Goal: Information Seeking & Learning: Compare options

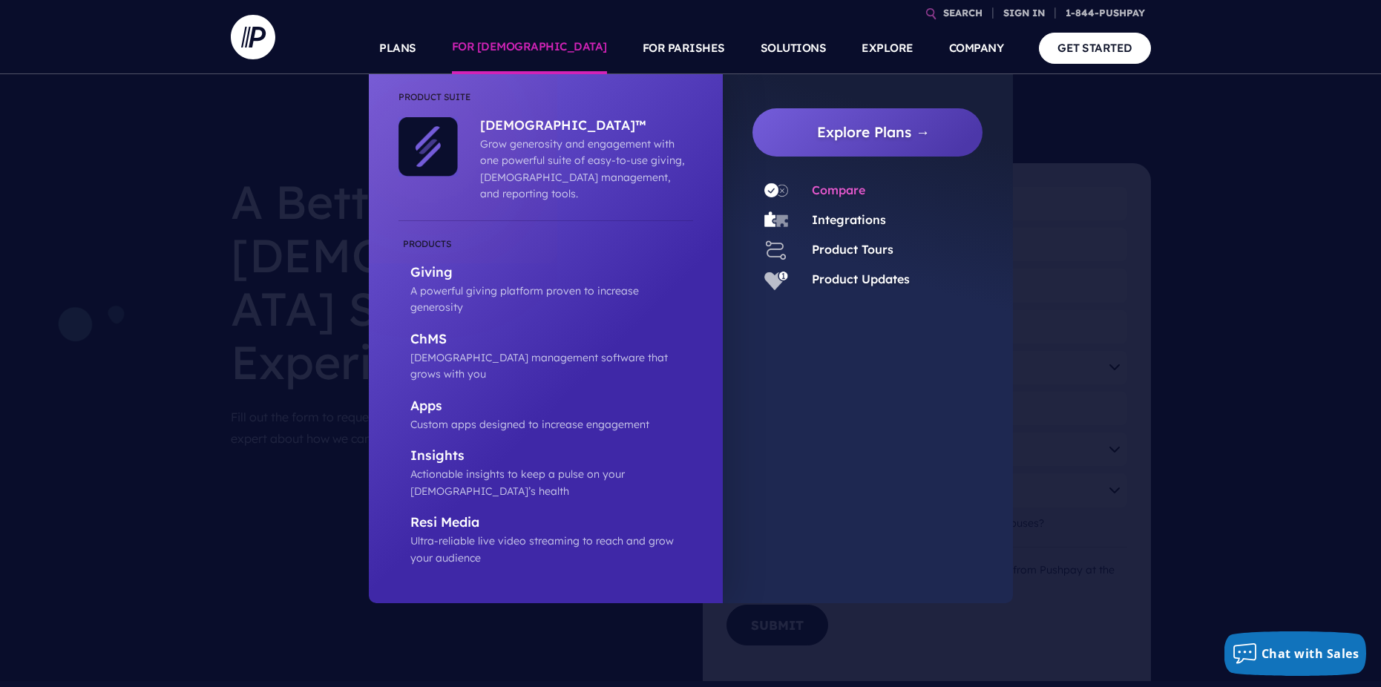
click at [847, 193] on link "Compare" at bounding box center [838, 190] width 53 height 15
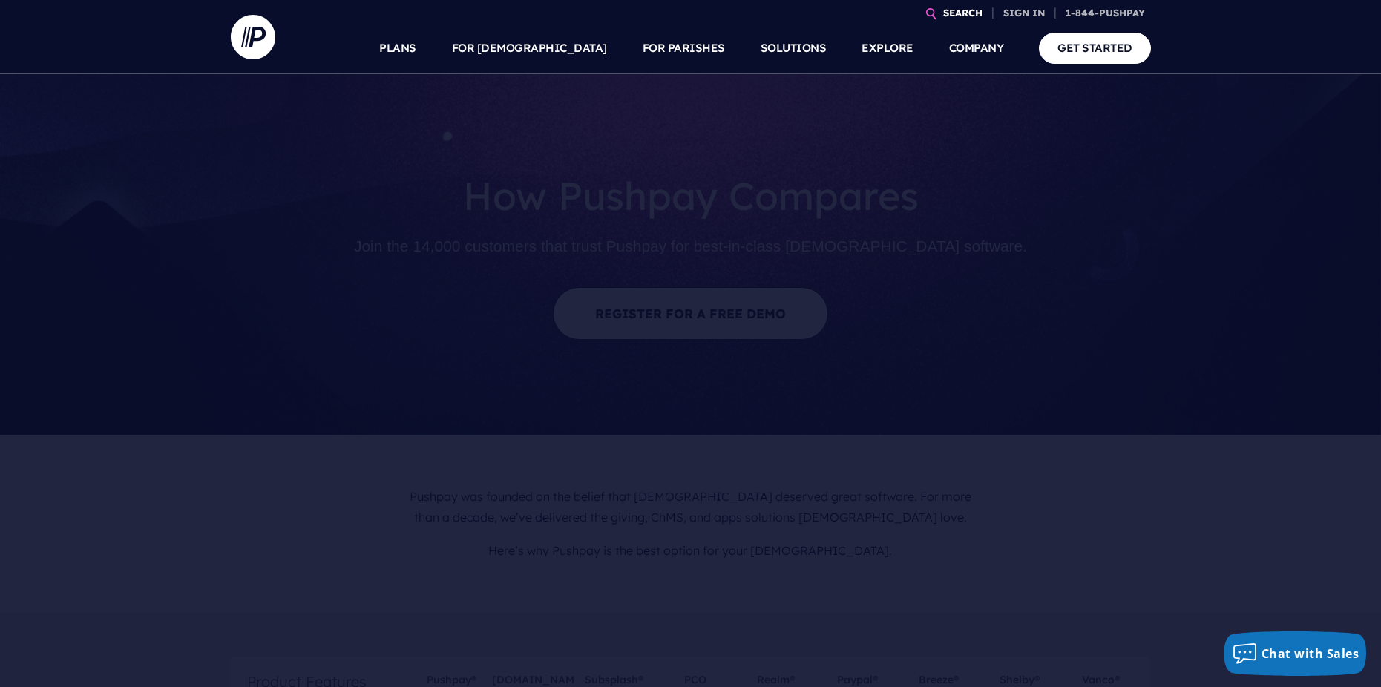
click at [962, 12] on link "SEARCH" at bounding box center [962, 13] width 51 height 26
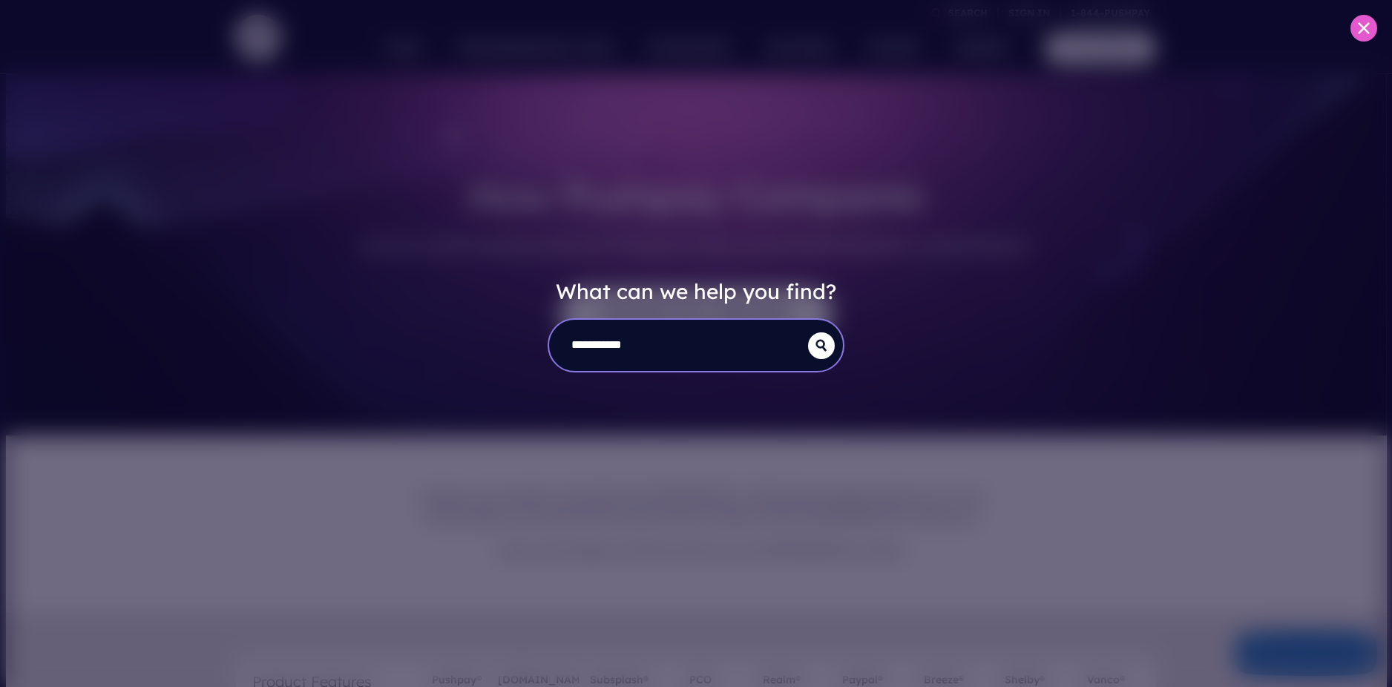
type input "**********"
click at [808, 333] on button "submit" at bounding box center [821, 346] width 27 height 27
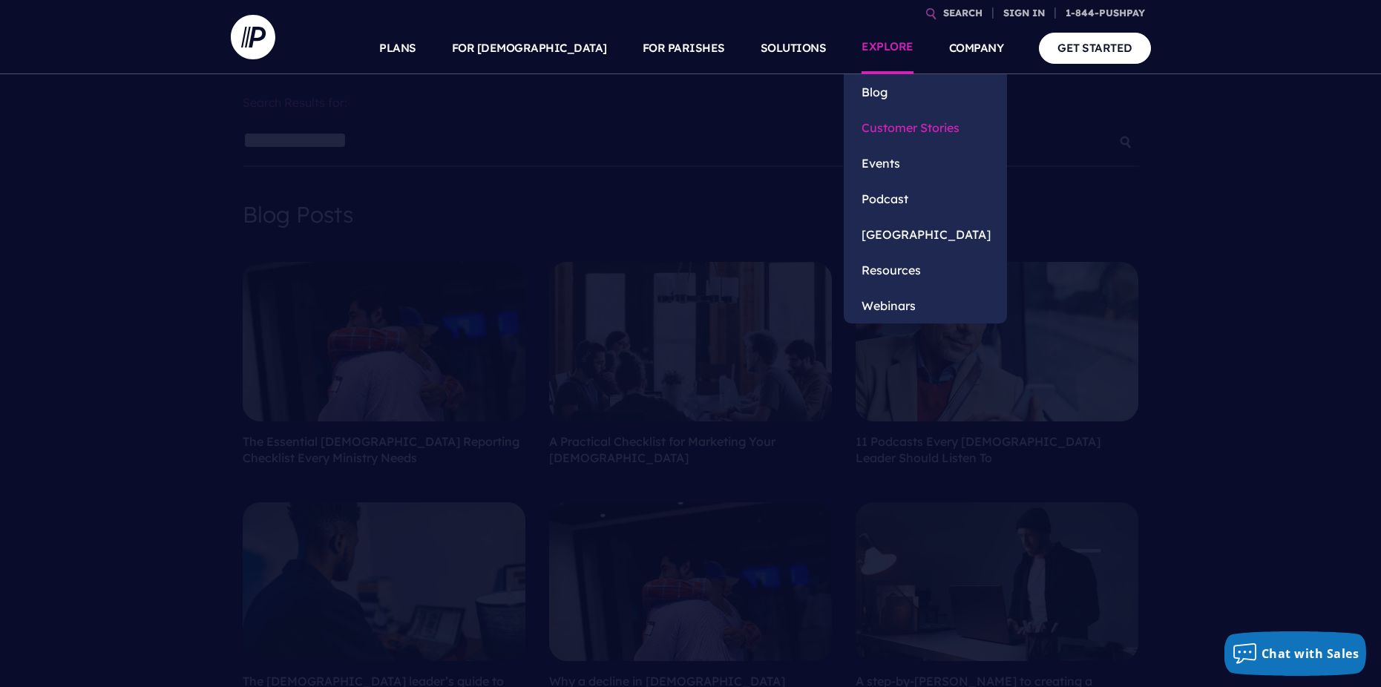
click at [883, 121] on link "Customer Stories" at bounding box center [925, 128] width 163 height 36
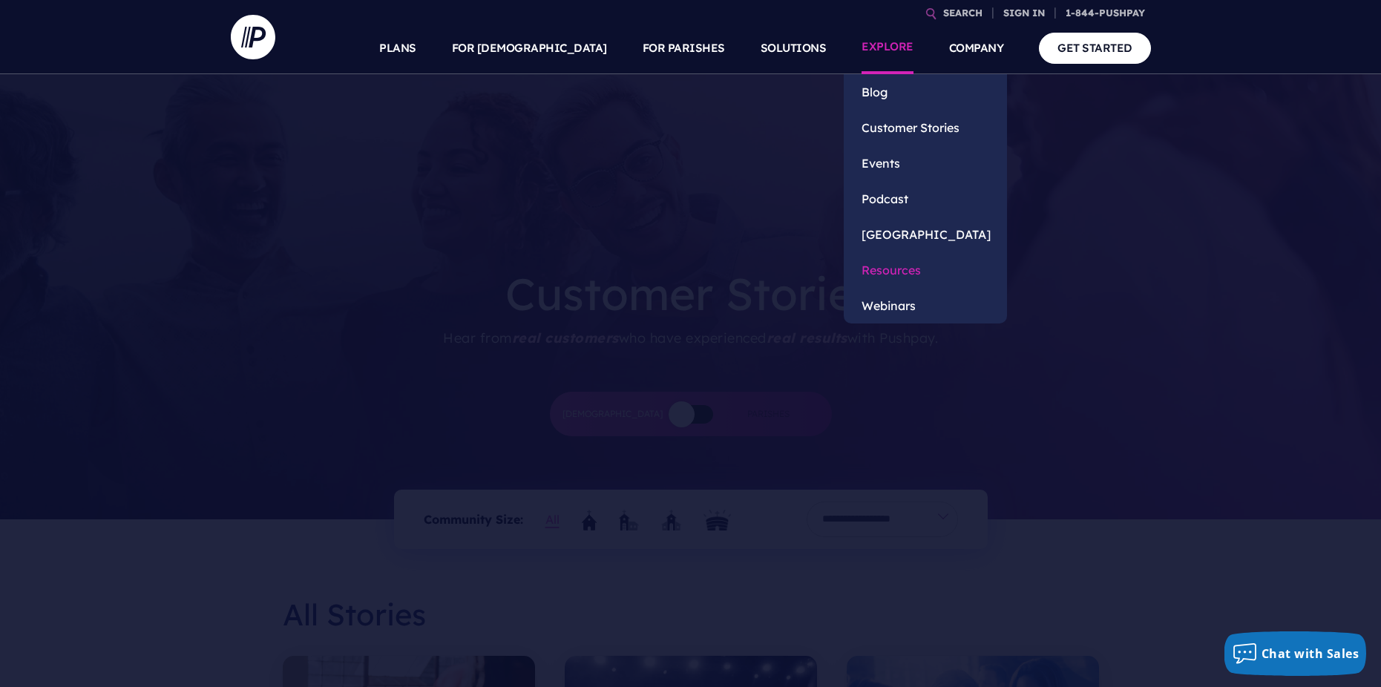
click at [891, 269] on link "Resources" at bounding box center [925, 270] width 163 height 36
